Goal: Navigation & Orientation: Find specific page/section

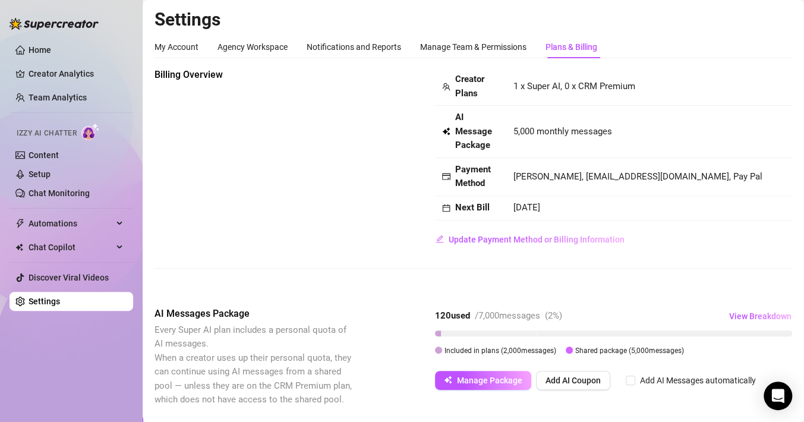
click at [247, 223] on div "Billing Overview Creator Plans 1 x Super AI, 0 x CRM Premium AI Message Package…" at bounding box center [472, 158] width 637 height 181
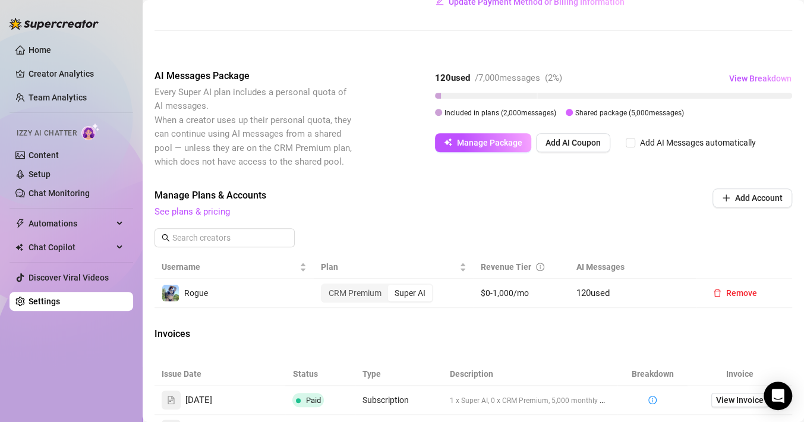
scroll to position [402, 0]
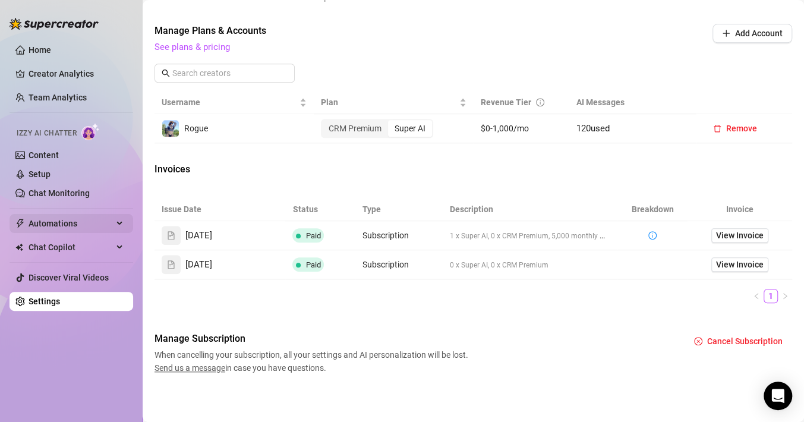
click at [72, 222] on span "Automations" at bounding box center [71, 223] width 84 height 19
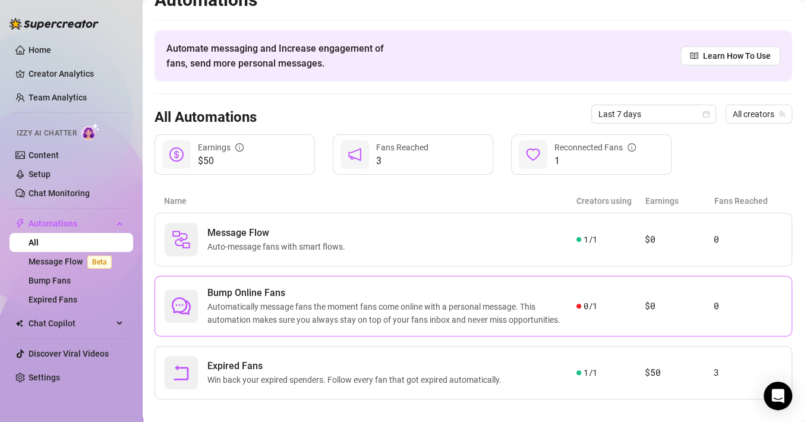
scroll to position [31, 0]
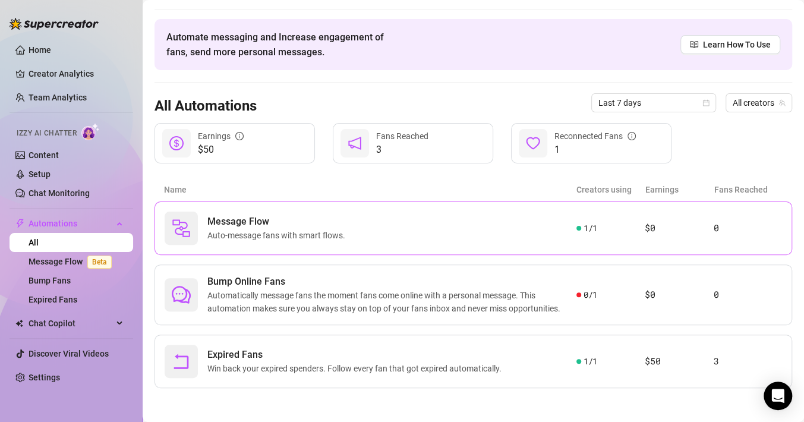
click at [359, 237] on div "Message Flow Auto-message fans with smart flows." at bounding box center [371, 228] width 412 height 33
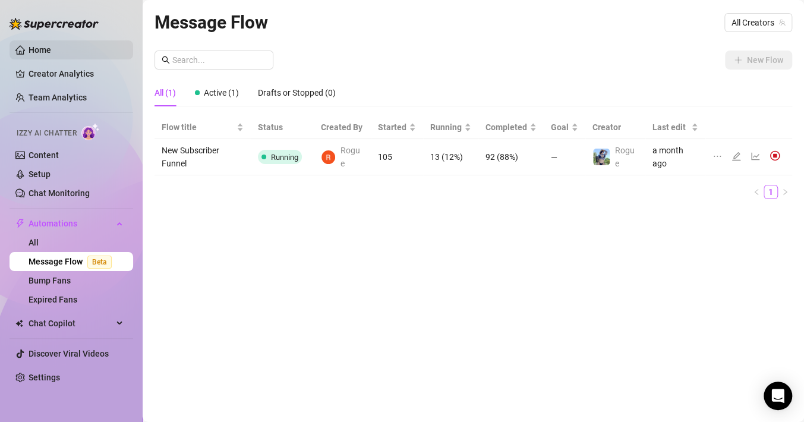
click at [41, 46] on link "Home" at bounding box center [40, 50] width 23 height 10
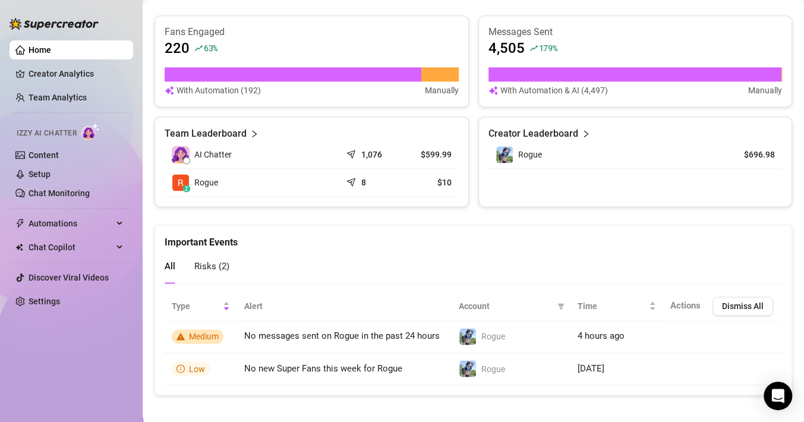
scroll to position [749, 0]
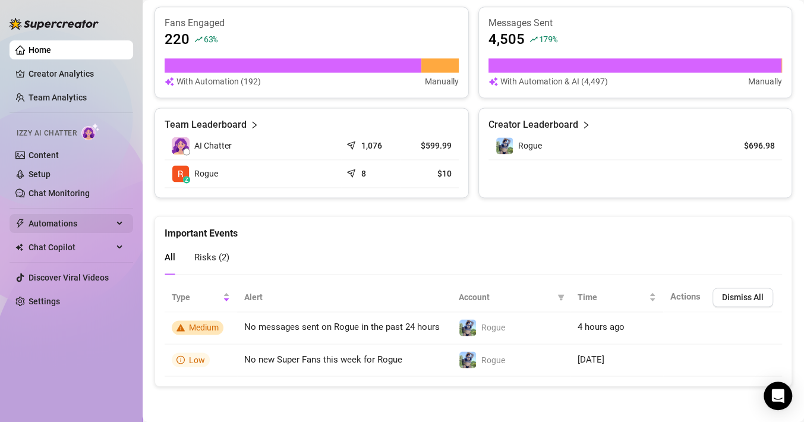
click at [80, 221] on span "Automations" at bounding box center [71, 223] width 84 height 19
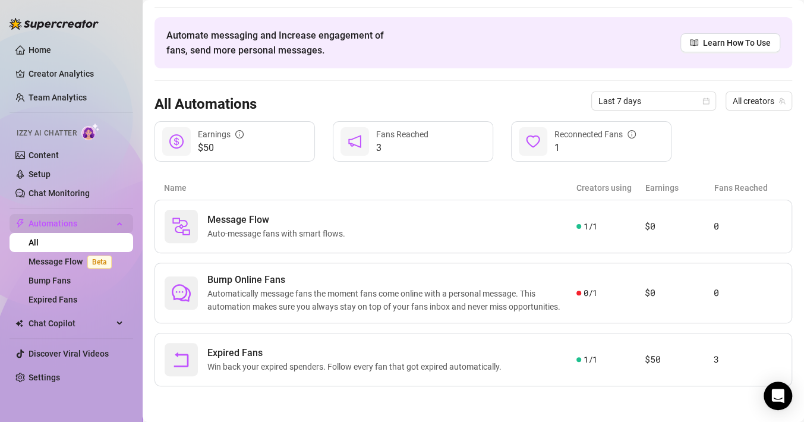
scroll to position [31, 0]
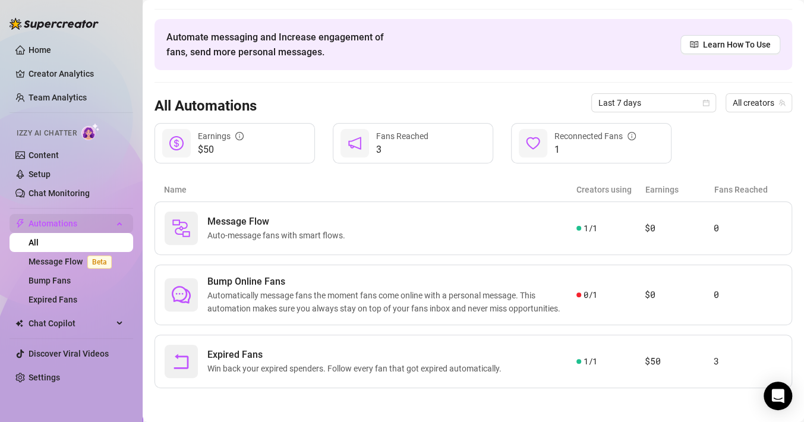
click at [80, 221] on span "Automations" at bounding box center [71, 223] width 84 height 19
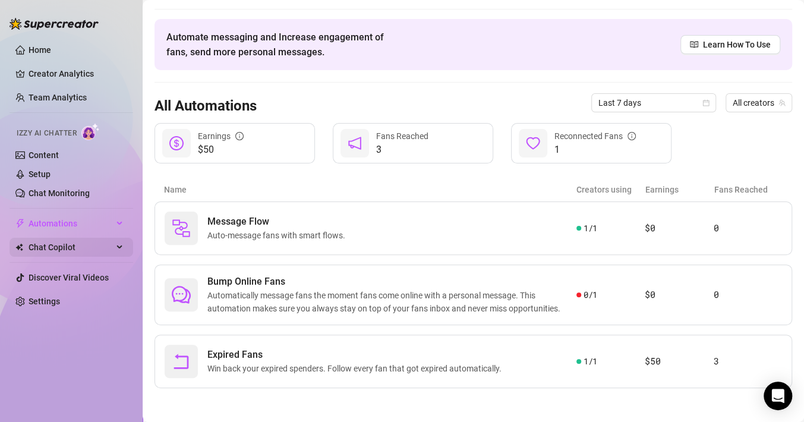
click at [90, 251] on span "Chat Copilot" at bounding box center [71, 247] width 84 height 19
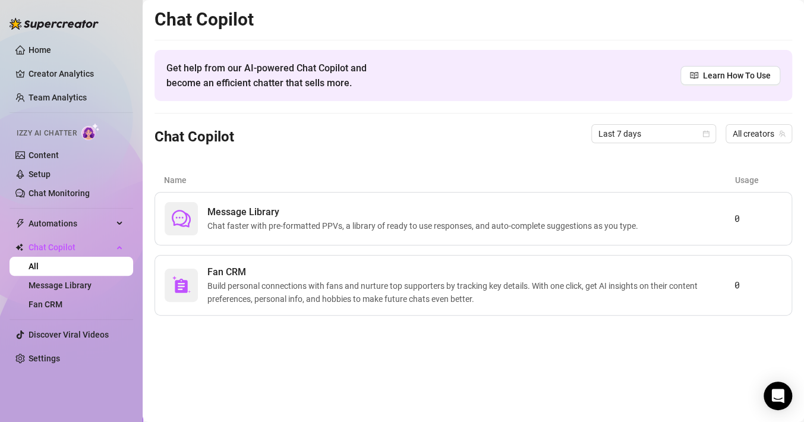
click at [459, 365] on main "Chat Copilot Get help from our AI-powered Chat Copilot and become an efficient …" at bounding box center [473, 211] width 661 height 422
